Goal: Navigation & Orientation: Find specific page/section

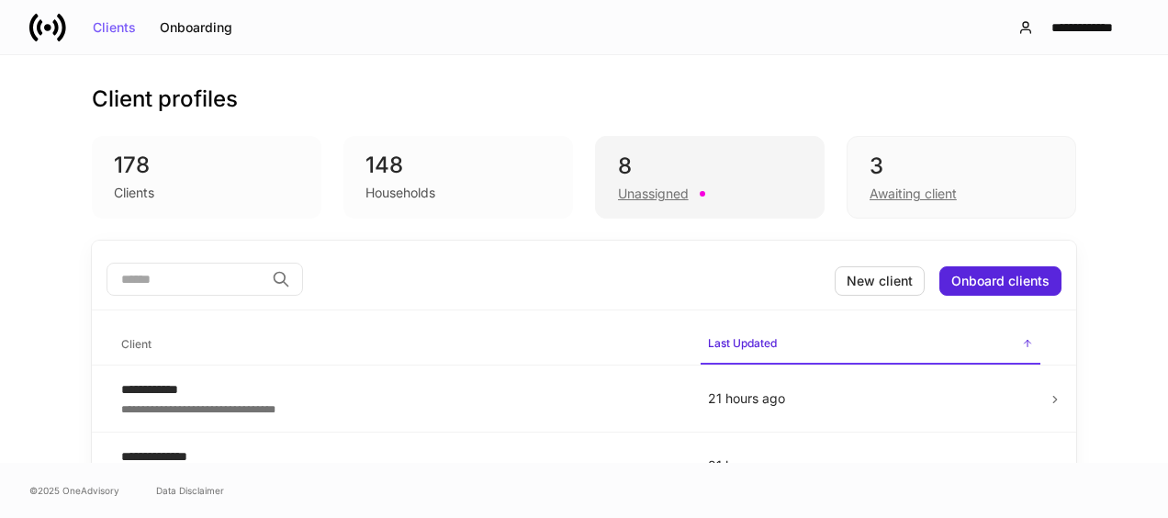
click at [780, 160] on div "8" at bounding box center [710, 165] width 184 height 29
